Goal: Task Accomplishment & Management: Manage account settings

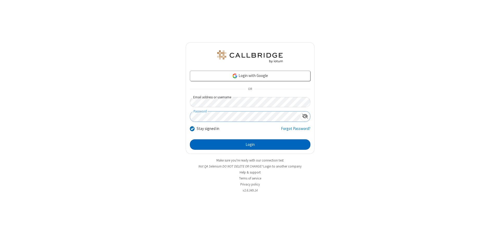
click at [250, 144] on button "Login" at bounding box center [250, 144] width 121 height 10
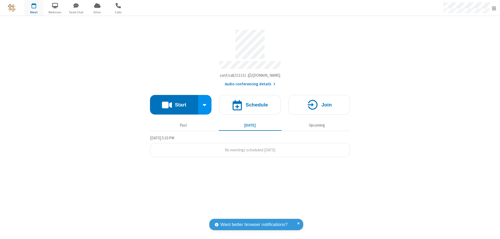
click at [494, 8] on span "Open menu" at bounding box center [494, 8] width 4 height 5
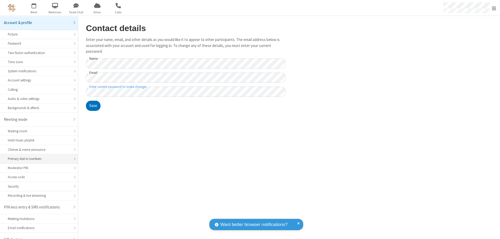
click at [37, 156] on div "Primary dial-in numbers" at bounding box center [39, 158] width 62 height 5
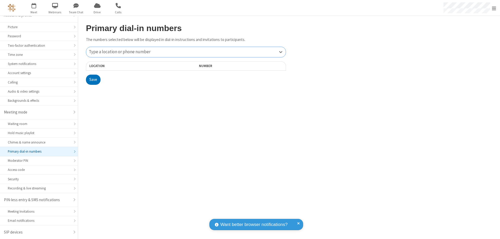
click at [186, 52] on div "Type a location or phone number" at bounding box center [186, 52] width 200 height 10
type input "[PHONE_NUMBER]"
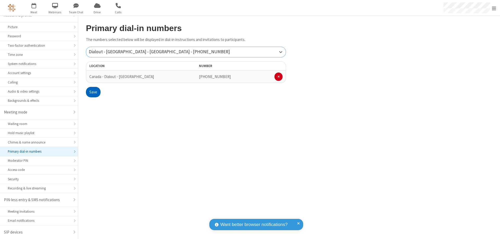
click at [93, 92] on button "Save" at bounding box center [93, 92] width 15 height 10
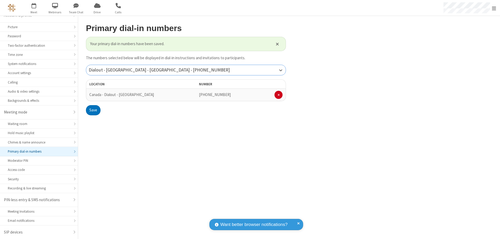
click at [186, 70] on div "Dialout - [GEOGRAPHIC_DATA] - [GEOGRAPHIC_DATA] - [PHONE_NUMBER]" at bounding box center [186, 70] width 200 height 10
type input "[PHONE_NUMBER]"
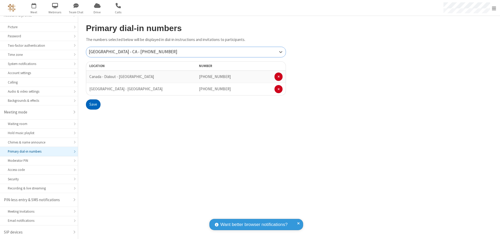
click at [93, 104] on button "Save" at bounding box center [93, 104] width 15 height 10
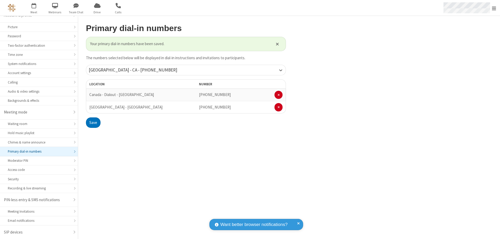
click at [494, 8] on span "Open menu" at bounding box center [494, 8] width 4 height 5
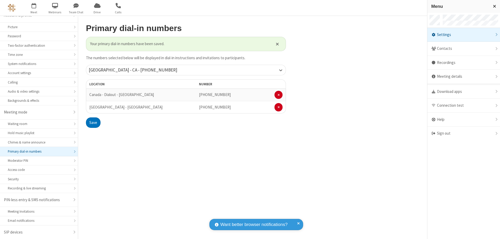
click at [460, 35] on div "Settings" at bounding box center [464, 35] width 73 height 14
click at [37, 151] on div "Primary dial-in numbers" at bounding box center [39, 151] width 62 height 5
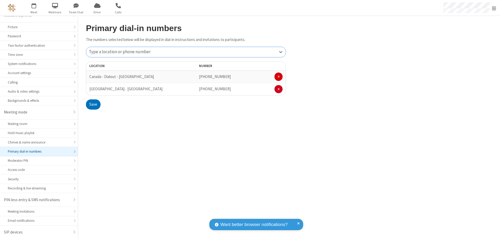
click at [279, 77] on span at bounding box center [279, 76] width 2 height 3
click at [93, 92] on button "Save" at bounding box center [93, 92] width 15 height 10
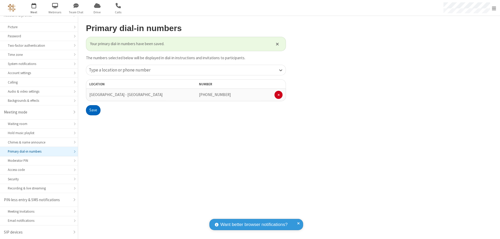
click at [494, 8] on span "Open menu" at bounding box center [494, 8] width 4 height 5
click at [34, 8] on span "button" at bounding box center [34, 5] width 20 height 9
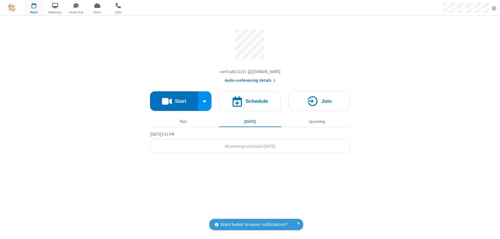
click at [250, 82] on button "Audio conferencing details" at bounding box center [250, 80] width 51 height 6
